Goal: Task Accomplishment & Management: Use online tool/utility

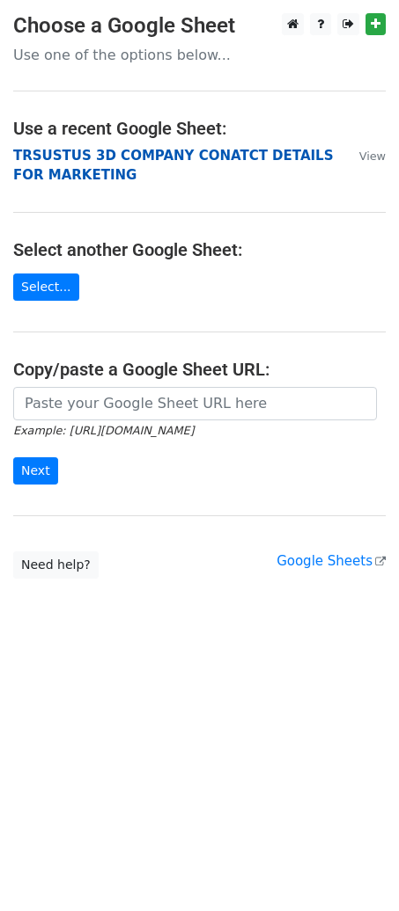
click at [125, 154] on strong "TRSUSTUS 3D COMPANY CONATCT DETAILS FOR MARKETING" at bounding box center [172, 166] width 319 height 36
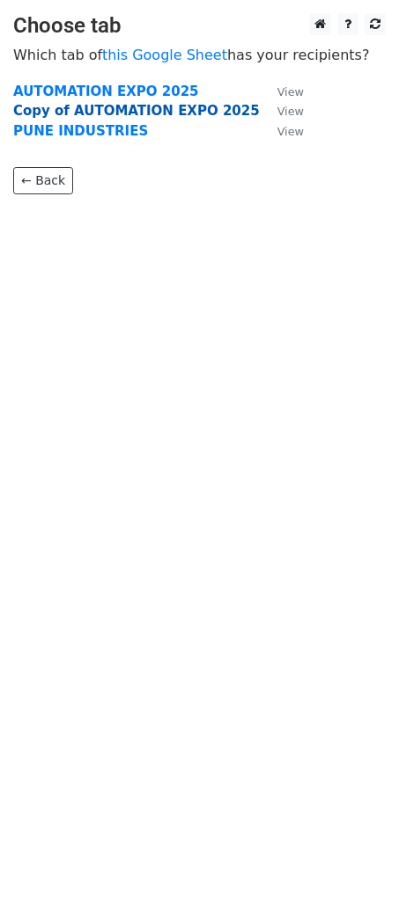
click at [114, 114] on strong "Copy of AUTOMATION EXPO 2025" at bounding box center [136, 111] width 246 height 16
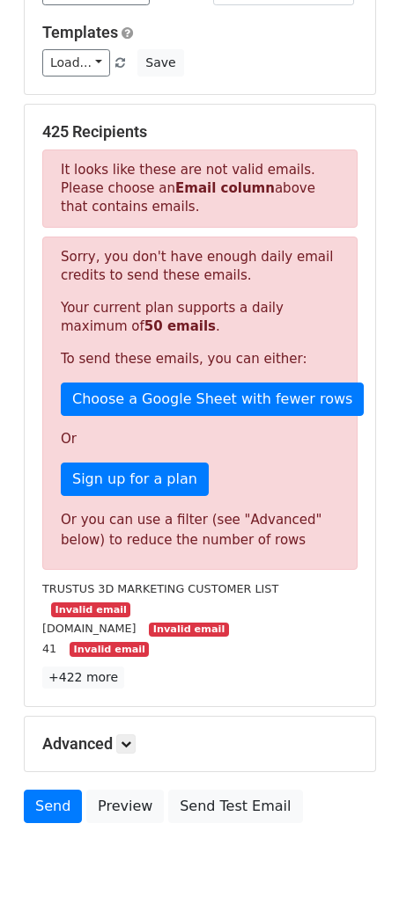
scroll to position [296, 0]
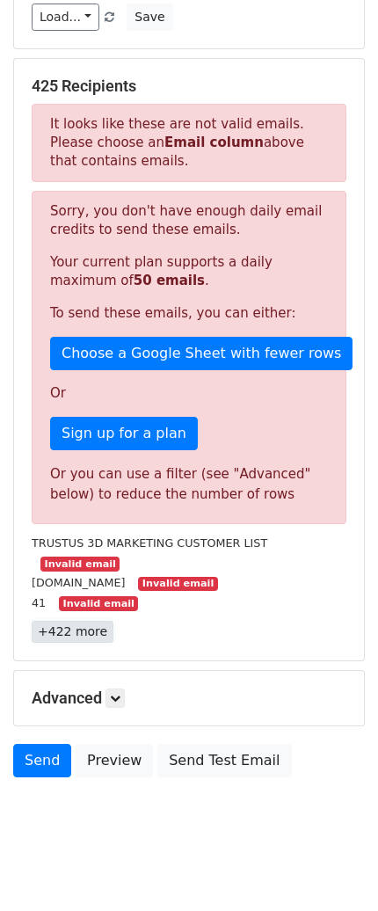
click at [82, 621] on link "+422 more" at bounding box center [73, 632] width 82 height 22
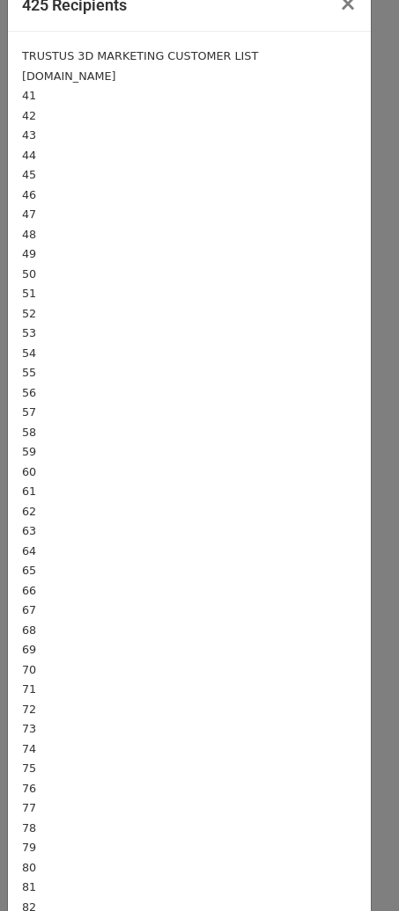
scroll to position [0, 0]
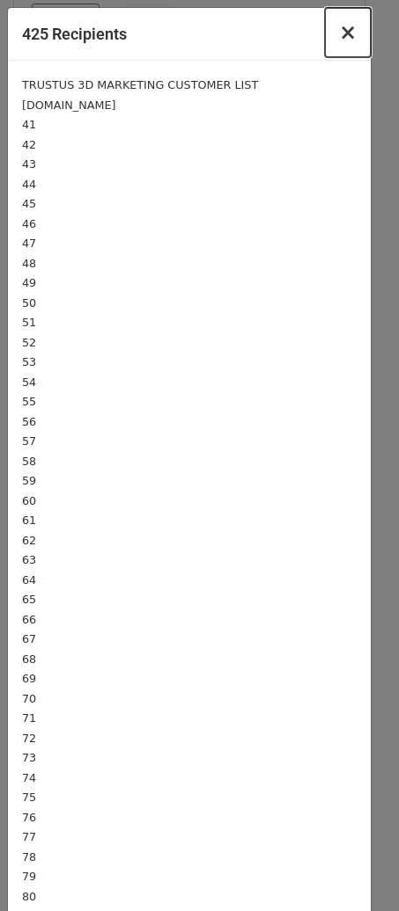
click at [338, 38] on button "×" at bounding box center [348, 32] width 46 height 49
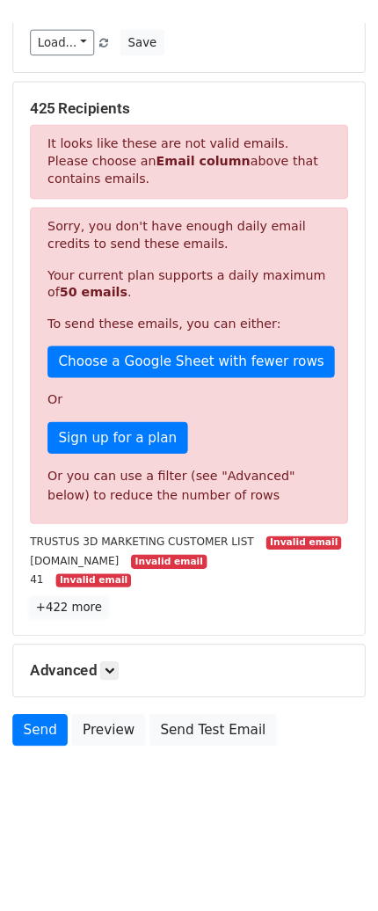
scroll to position [276, 0]
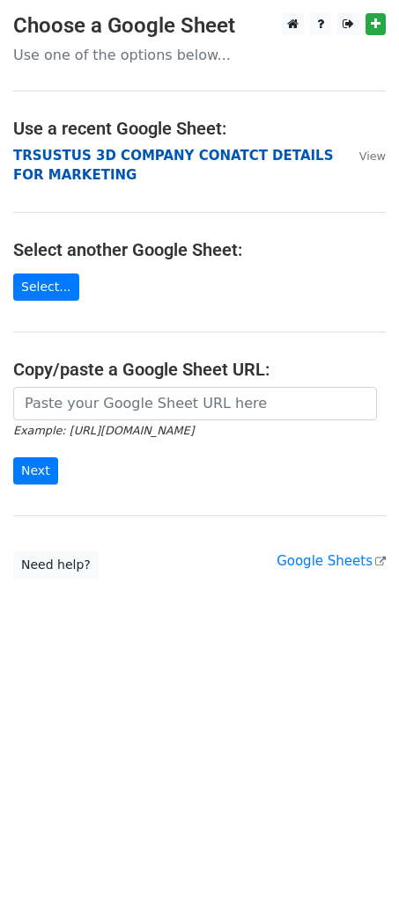
click at [83, 150] on strong "TRSUSTUS 3D COMPANY CONATCT DETAILS FOR MARKETING" at bounding box center [172, 166] width 319 height 36
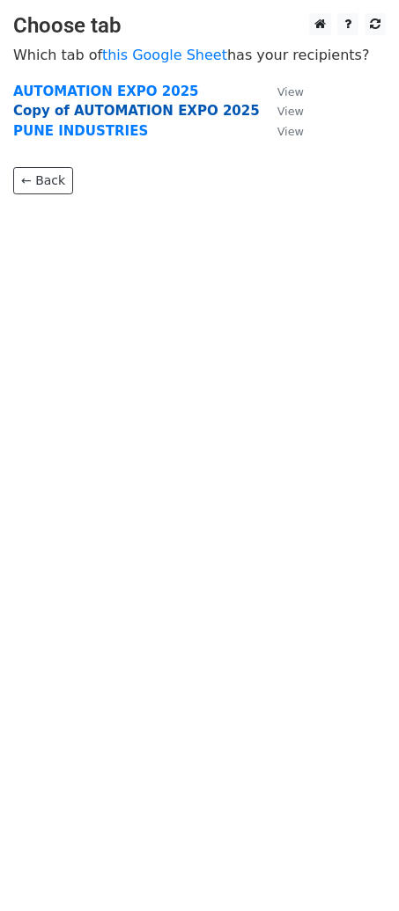
click at [89, 109] on strong "Copy of AUTOMATION EXPO 2025" at bounding box center [136, 111] width 246 height 16
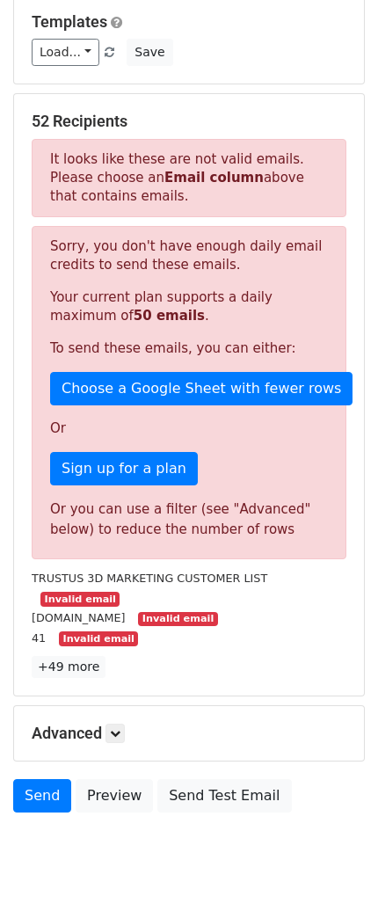
scroll to position [296, 0]
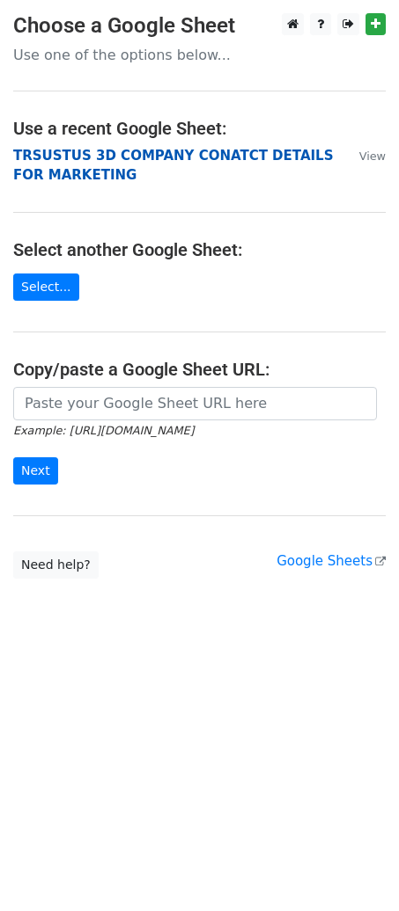
click at [151, 154] on strong "TRSUSTUS 3D COMPANY CONATCT DETAILS FOR MARKETING" at bounding box center [172, 166] width 319 height 36
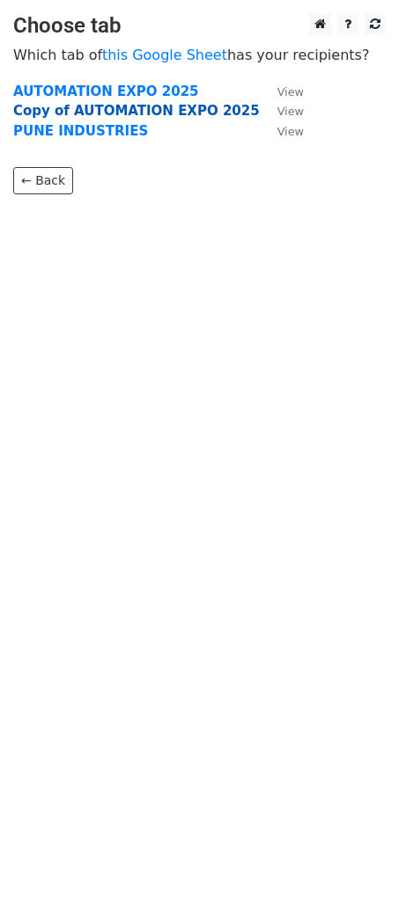
click at [106, 108] on strong "Copy of AUTOMATION EXPO 2025" at bounding box center [136, 111] width 246 height 16
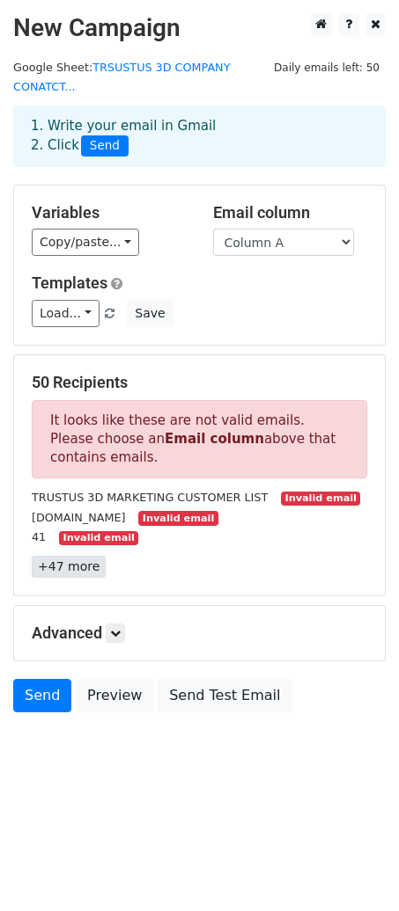
click at [79, 556] on link "+47 more" at bounding box center [69, 567] width 74 height 22
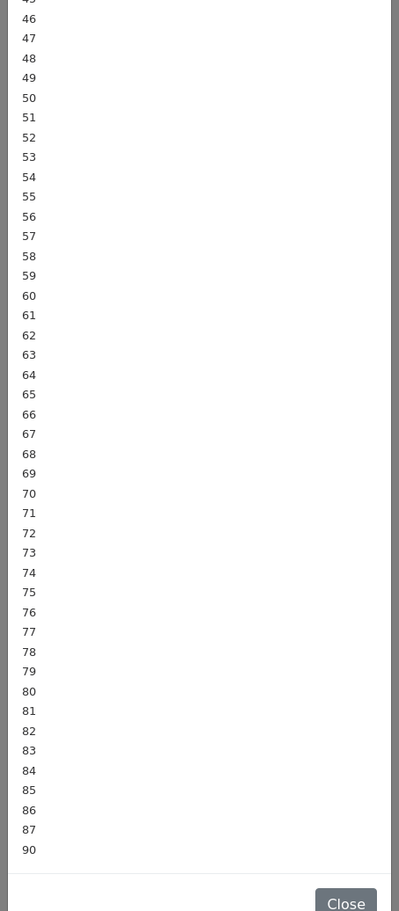
scroll to position [248, 0]
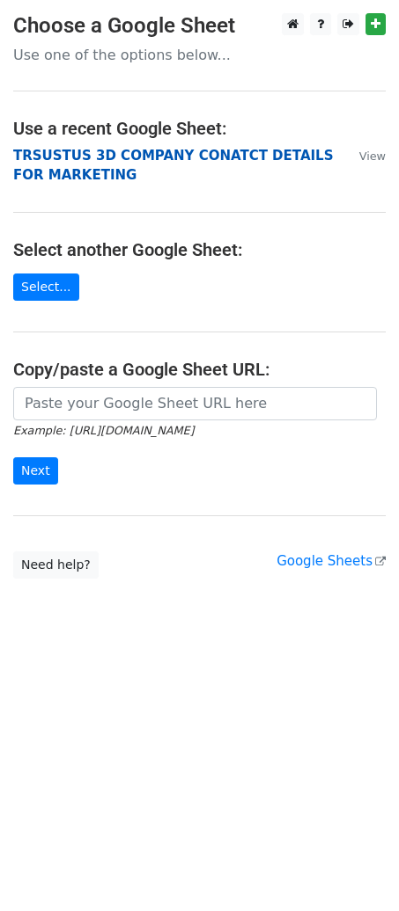
click at [104, 148] on strong "TRSUSTUS 3D COMPANY CONATCT DETAILS FOR MARKETING" at bounding box center [172, 166] width 319 height 36
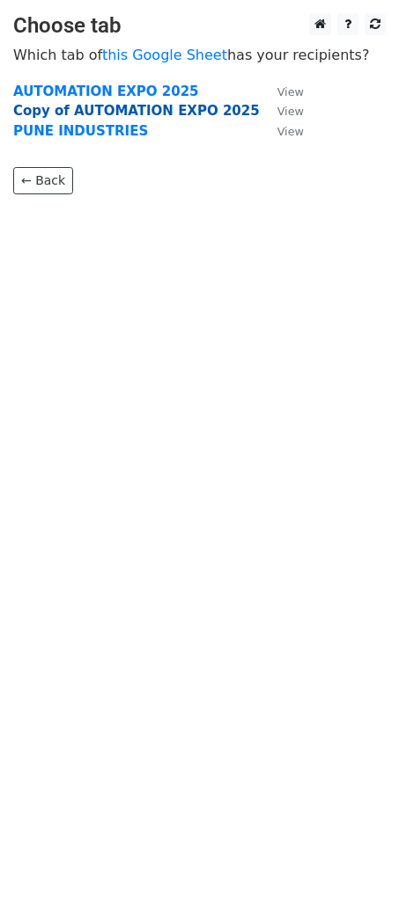
click at [98, 112] on strong "Copy of AUTOMATION EXPO 2025" at bounding box center [136, 111] width 246 height 16
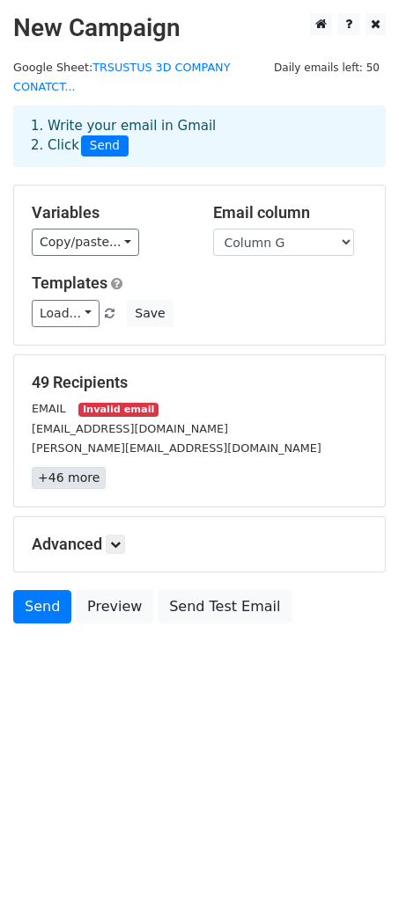
click at [58, 467] on link "+46 more" at bounding box center [69, 478] width 74 height 22
